Goal: Information Seeking & Learning: Learn about a topic

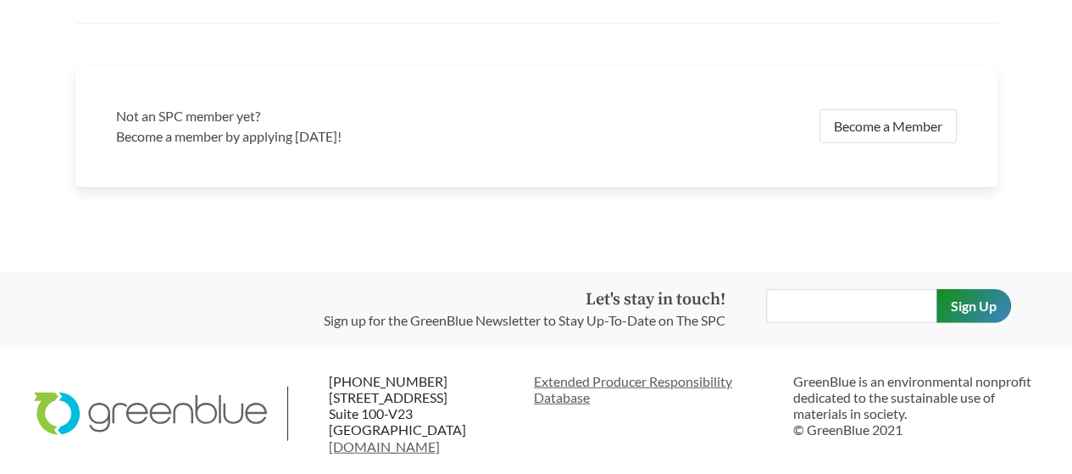
scroll to position [3772, 0]
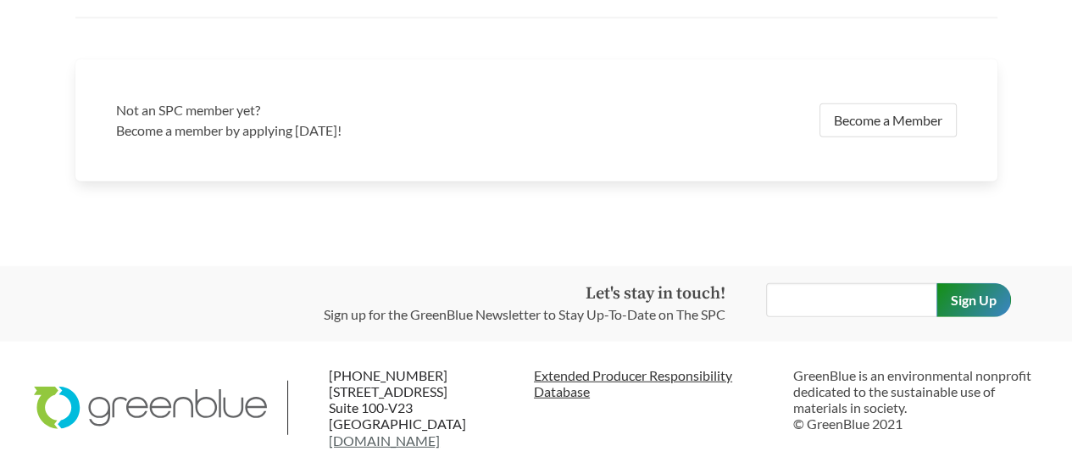
click at [590, 372] on link "Extended Producer Responsibility Database" at bounding box center [657, 383] width 246 height 32
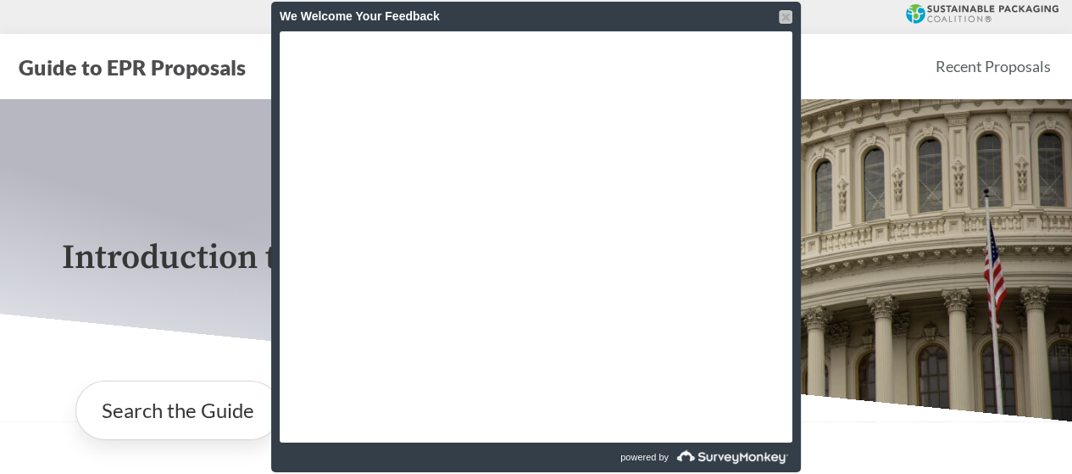
click at [786, 14] on div at bounding box center [786, 17] width 14 height 14
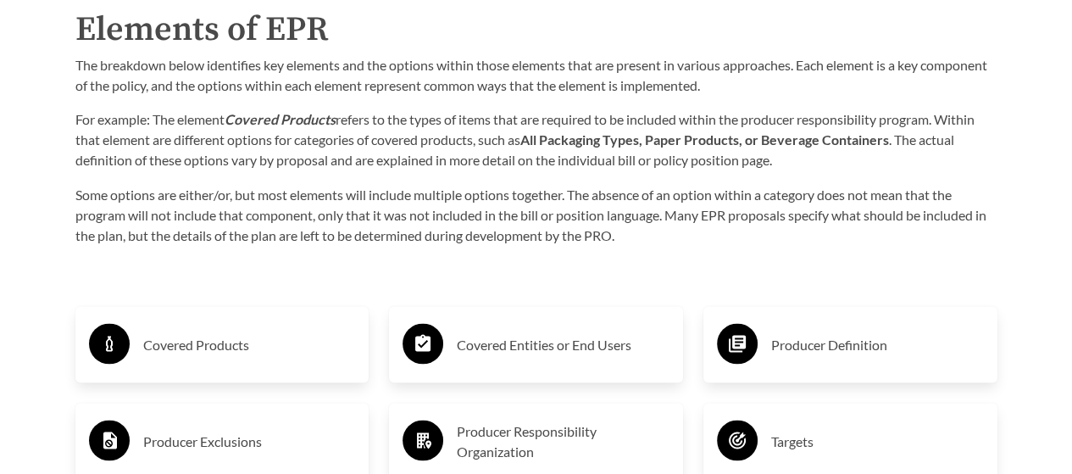
scroll to position [2612, 0]
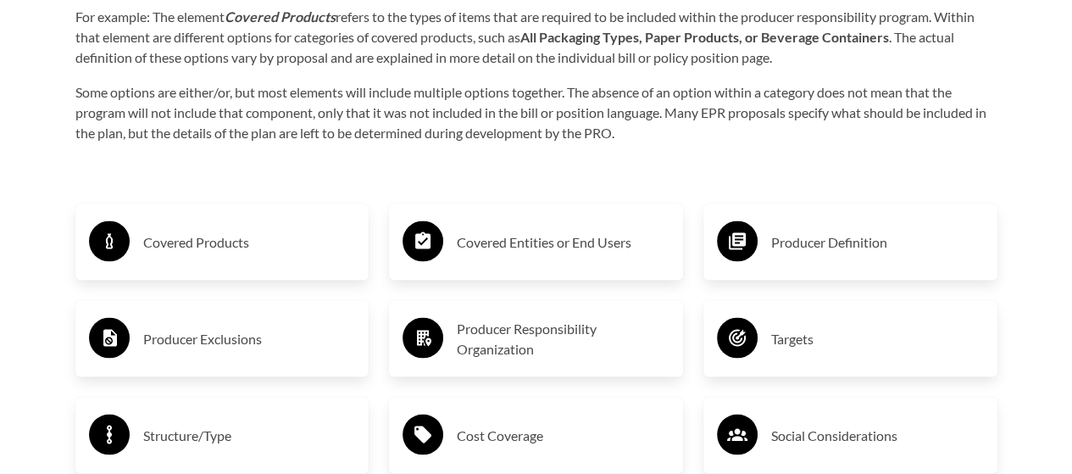
click at [220, 237] on h3 "Covered Products" at bounding box center [249, 241] width 213 height 27
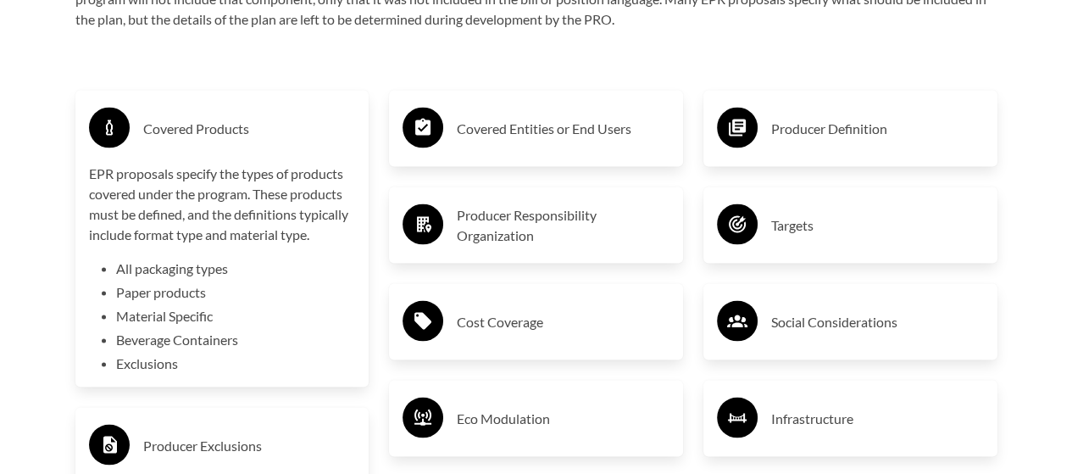
scroll to position [2793, 0]
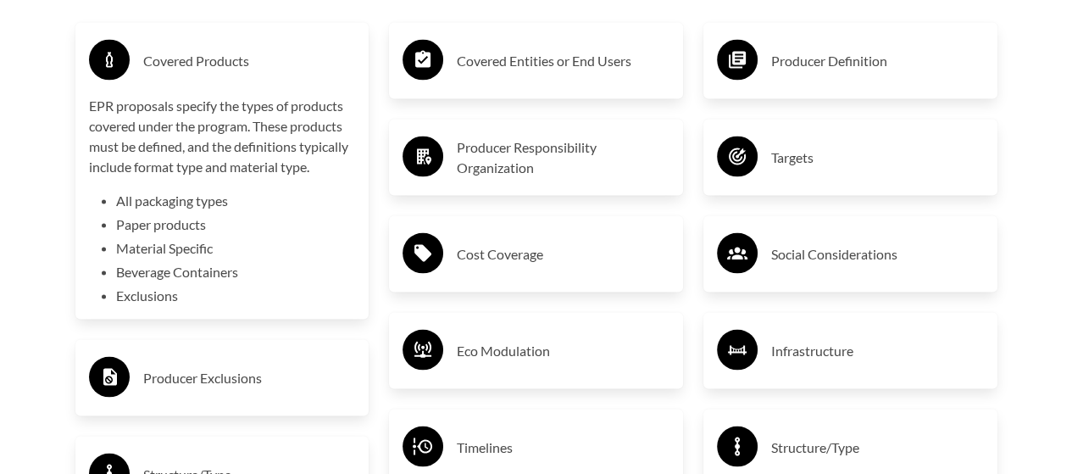
click at [493, 259] on h3 "Cost Coverage" at bounding box center [563, 254] width 213 height 27
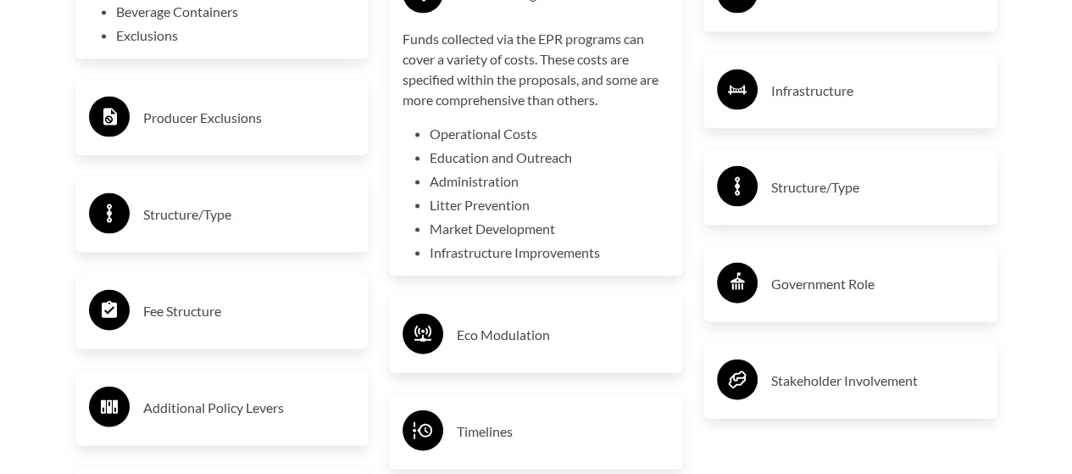
scroll to position [3087, 0]
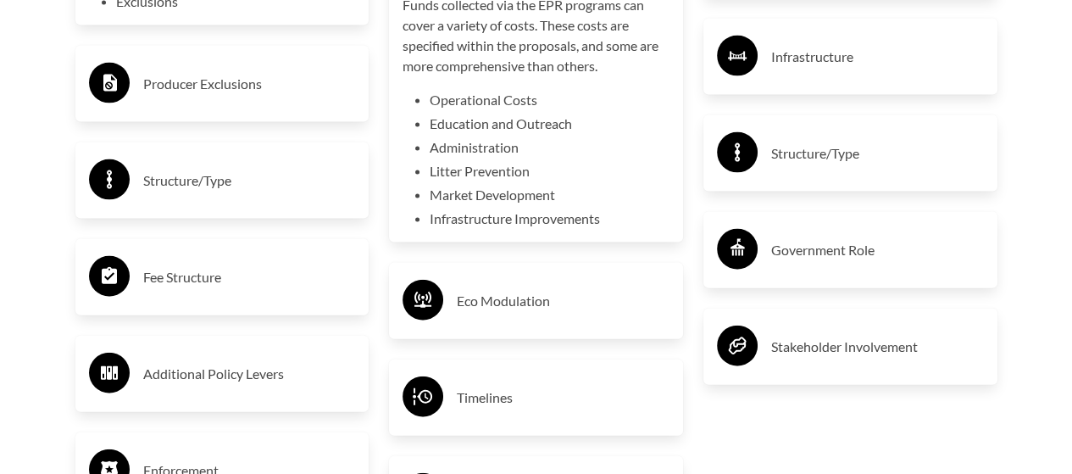
click at [756, 325] on div "Stakeholder Involvement" at bounding box center [850, 346] width 267 height 49
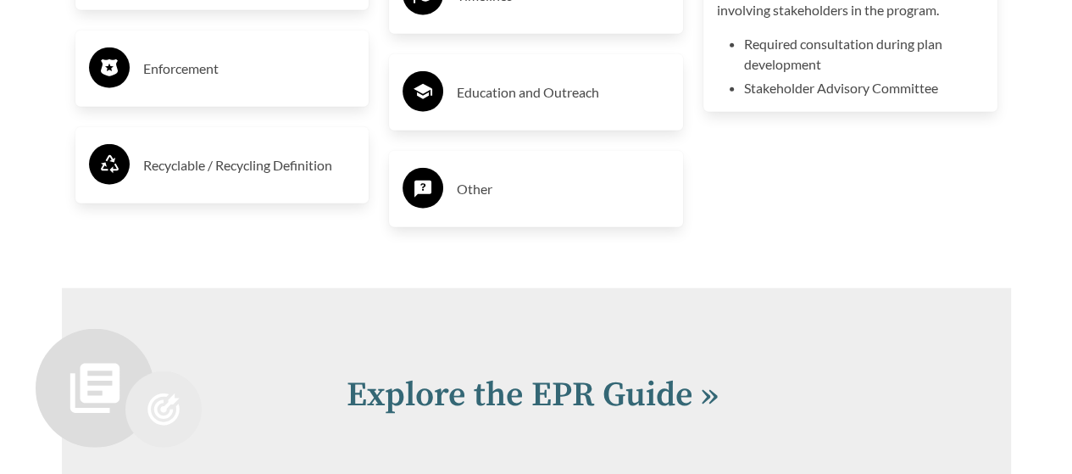
scroll to position [3505, 0]
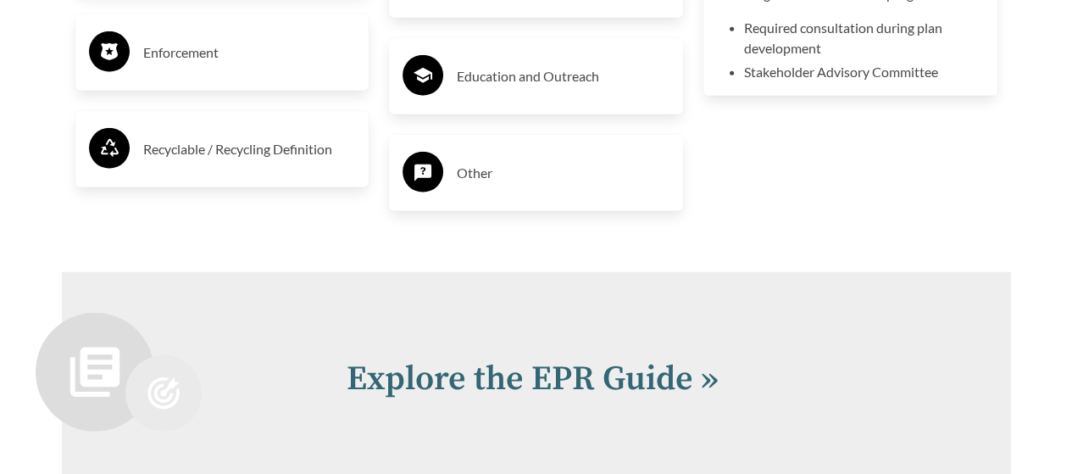
click at [446, 157] on div "Other" at bounding box center [536, 172] width 267 height 49
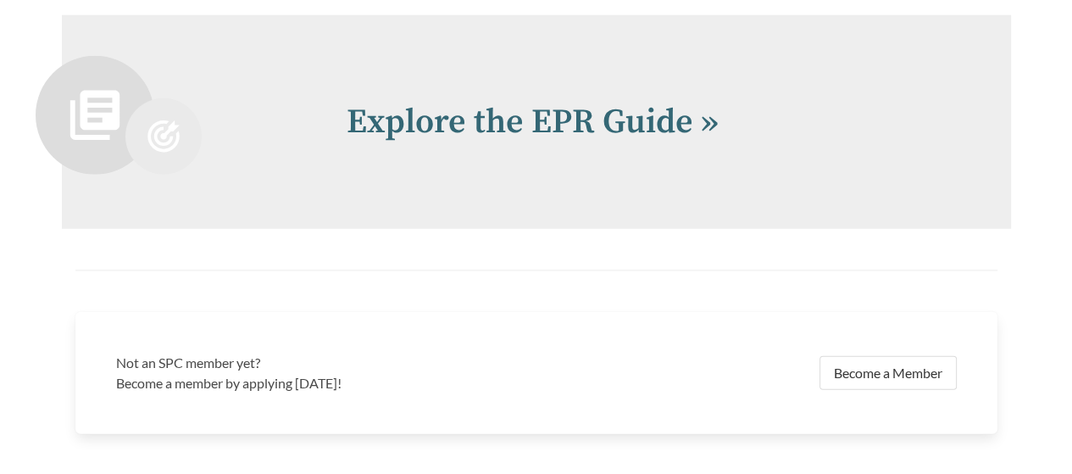
scroll to position [3958, 0]
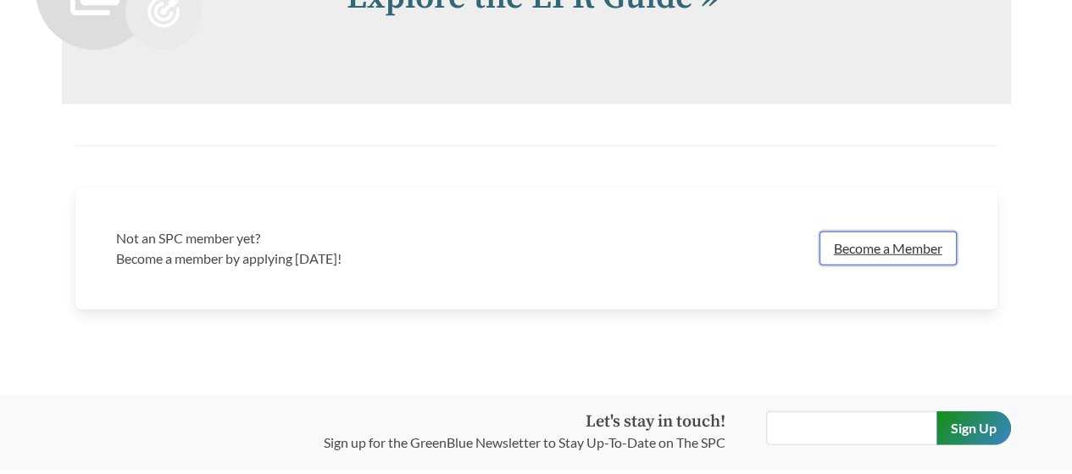
click at [861, 247] on link "Become a Member" at bounding box center [888, 248] width 137 height 34
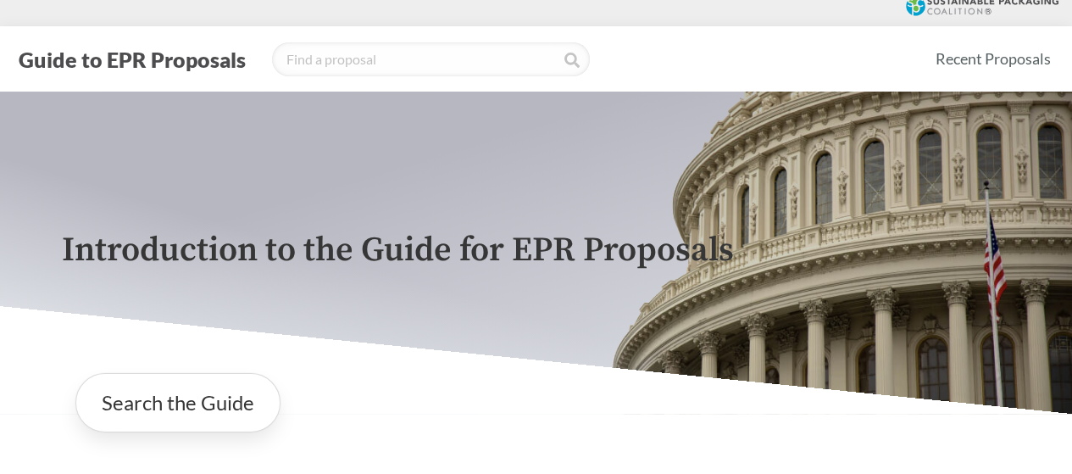
scroll to position [0, 0]
